Goal: Check status: Check status

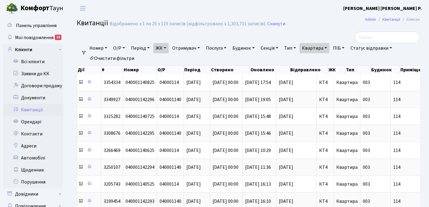
select select "25"
click at [329, 48] on link "Квартира" at bounding box center [315, 48] width 30 height 10
type input "1"
type input "2-1622"
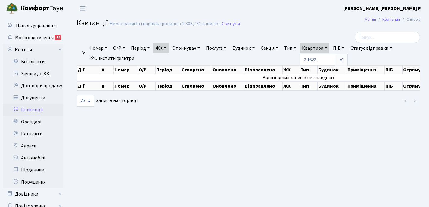
click at [168, 48] on link "ЖК" at bounding box center [160, 48] width 15 height 10
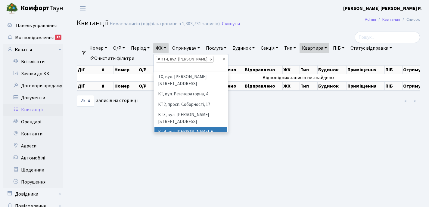
click at [160, 58] on span "×" at bounding box center [159, 59] width 2 height 6
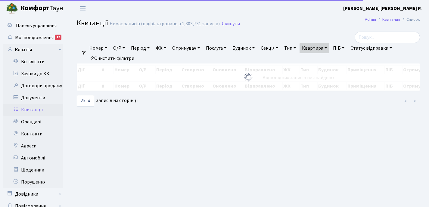
click at [167, 47] on link "ЖК" at bounding box center [160, 48] width 15 height 10
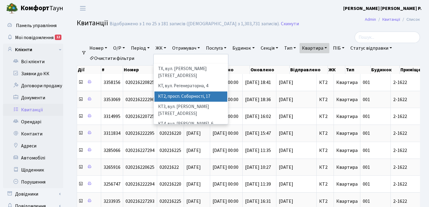
click at [174, 92] on li "КТ2, просп. Соборності, 17" at bounding box center [190, 97] width 73 height 11
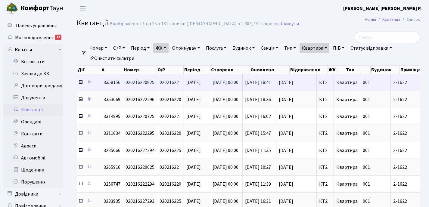
click at [82, 82] on icon at bounding box center [80, 82] width 5 height 5
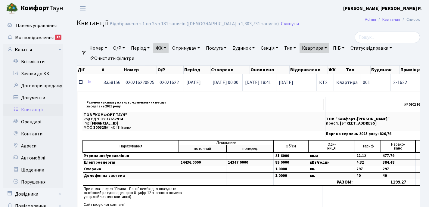
click at [81, 82] on icon at bounding box center [80, 82] width 5 height 5
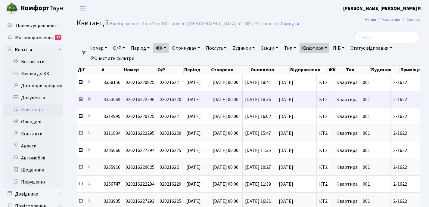
click at [80, 100] on icon at bounding box center [80, 99] width 5 height 5
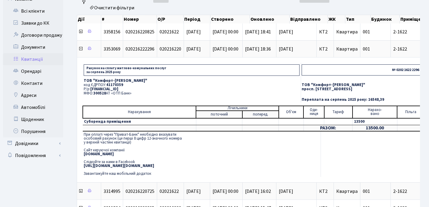
scroll to position [0, 207]
